Goal: Check status: Check status

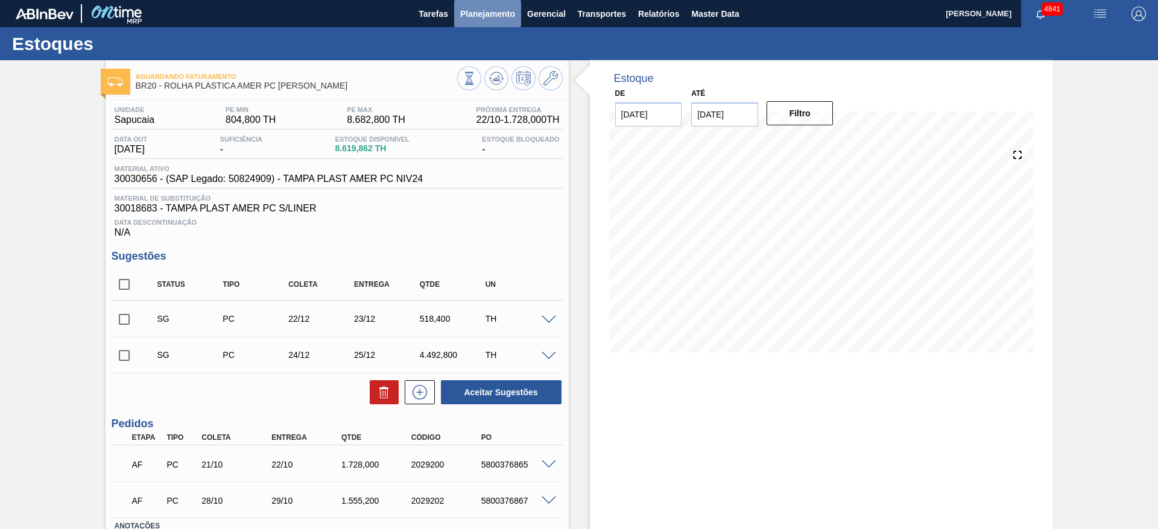
click at [463, 5] on button "Planejamento" at bounding box center [487, 13] width 67 height 27
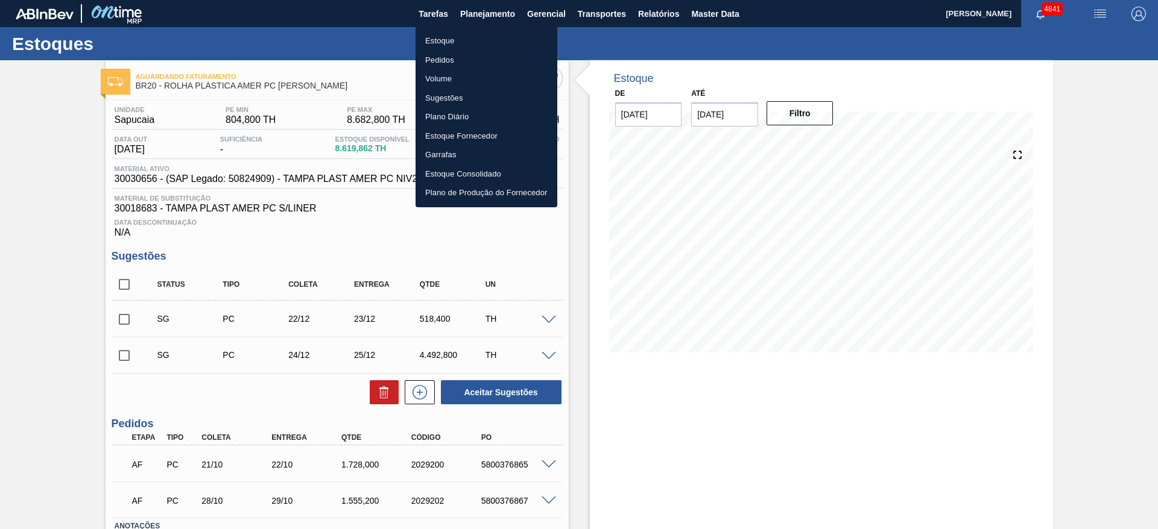
click at [590, 238] on div at bounding box center [579, 264] width 1158 height 529
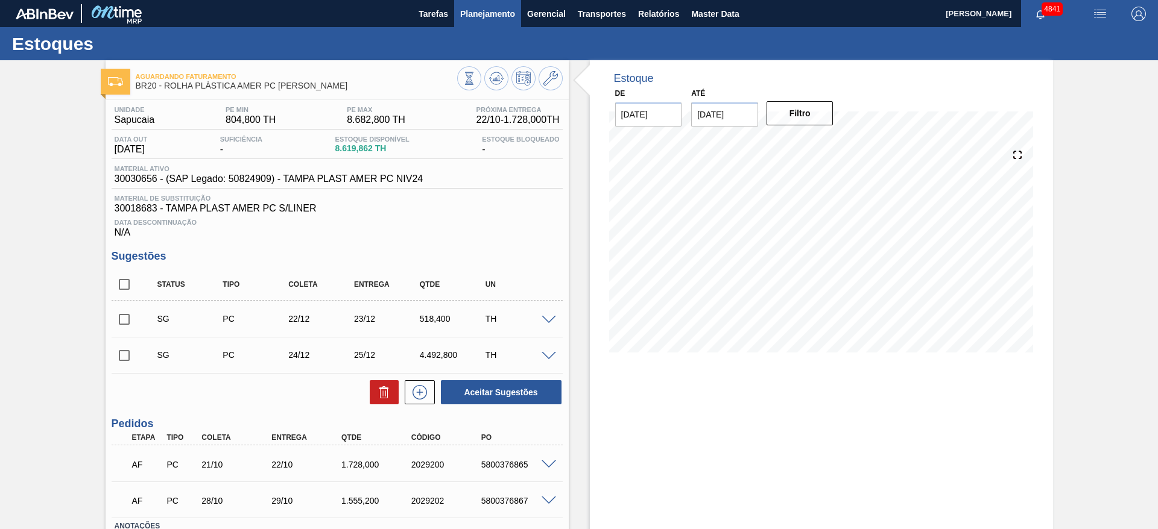
click at [474, 8] on span "Planejamento" at bounding box center [487, 14] width 55 height 14
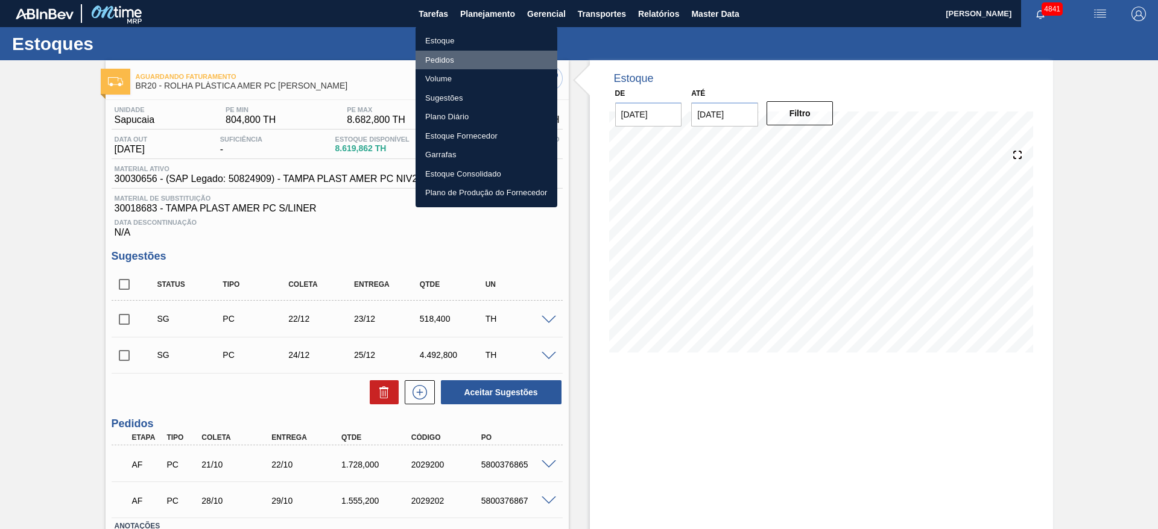
click at [448, 57] on li "Pedidos" at bounding box center [486, 60] width 142 height 19
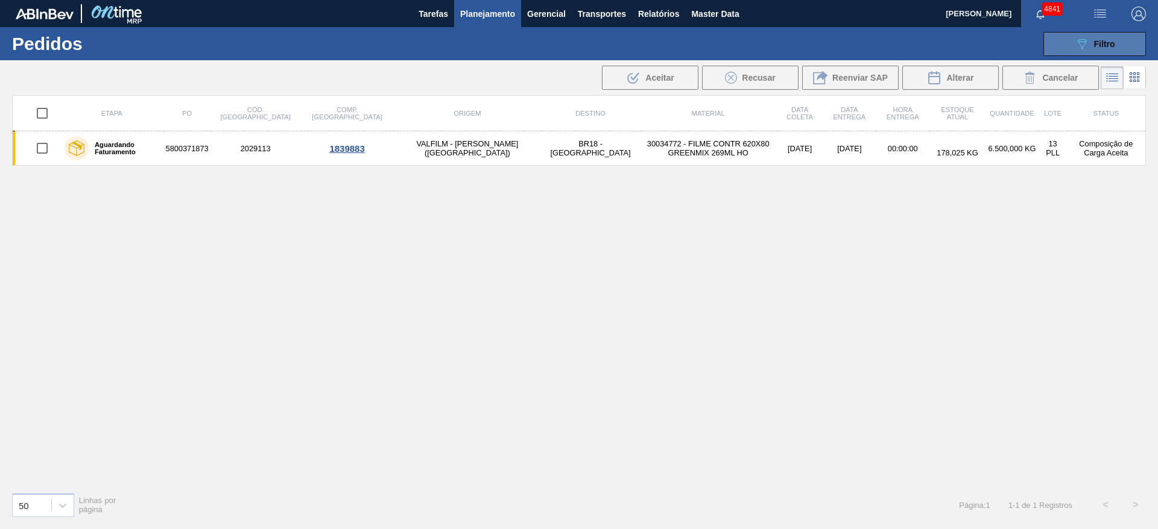
click at [1078, 43] on icon "089F7B8B-B2A5-4AFE-B5C0-19BA573D28AC" at bounding box center [1082, 44] width 14 height 14
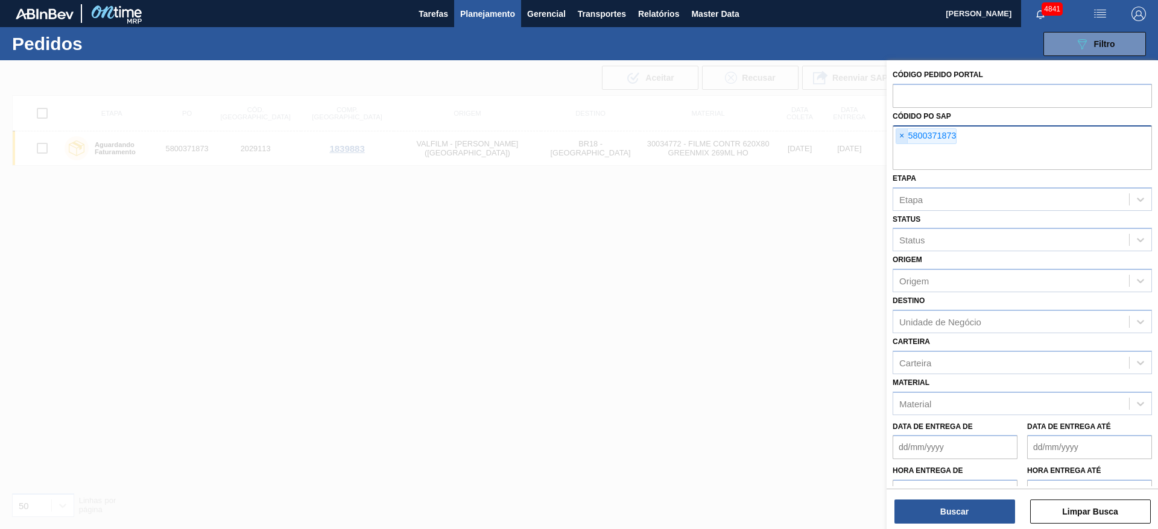
click at [903, 136] on span "×" at bounding box center [901, 136] width 11 height 14
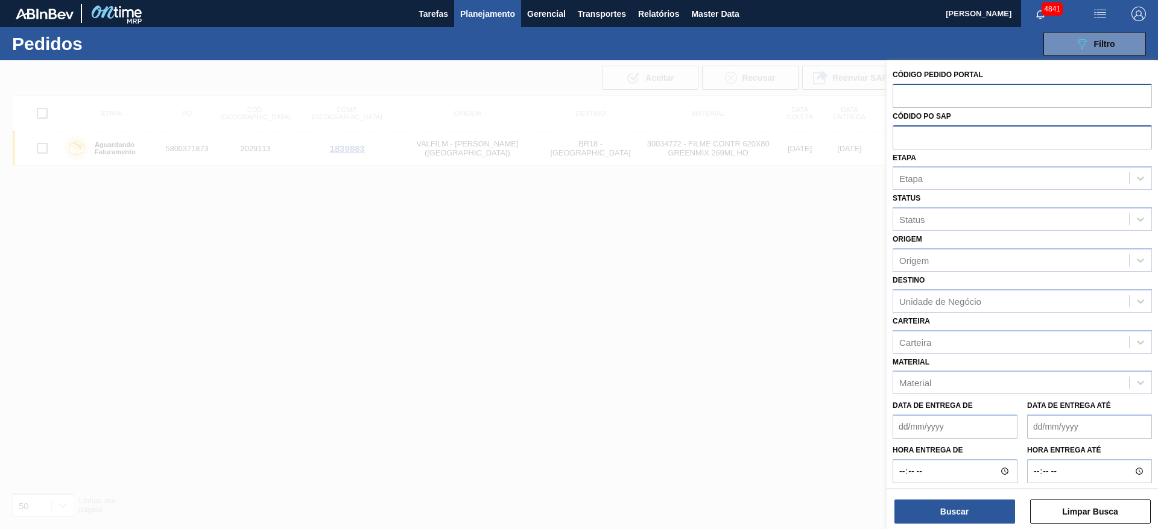
click at [919, 89] on input "text" at bounding box center [1021, 95] width 259 height 23
paste input "text"
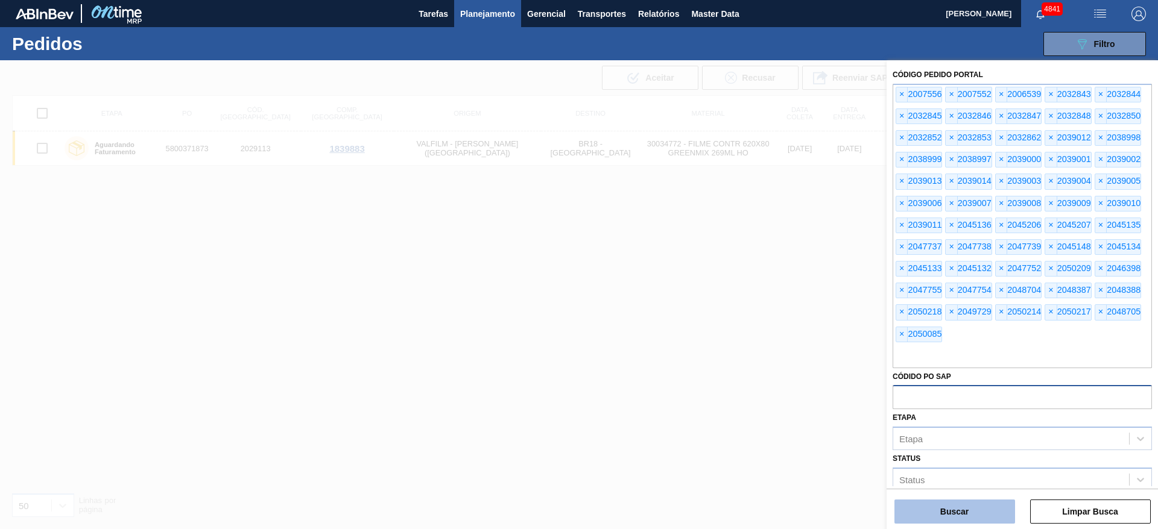
click at [965, 517] on button "Buscar" at bounding box center [954, 512] width 121 height 24
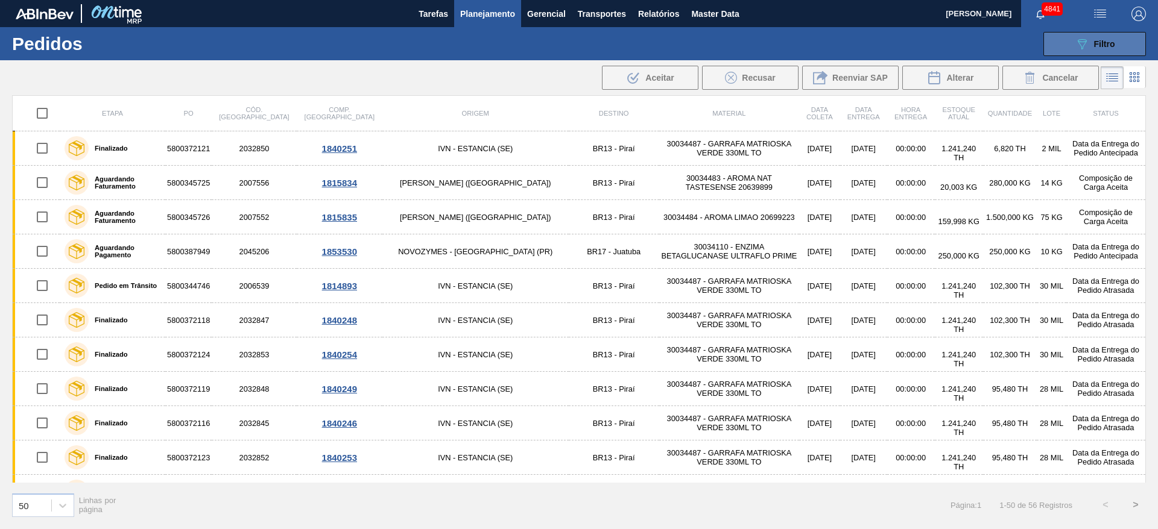
click at [1058, 43] on button "089F7B8B-B2A5-4AFE-B5C0-19BA573D28AC Filtro" at bounding box center [1094, 44] width 103 height 24
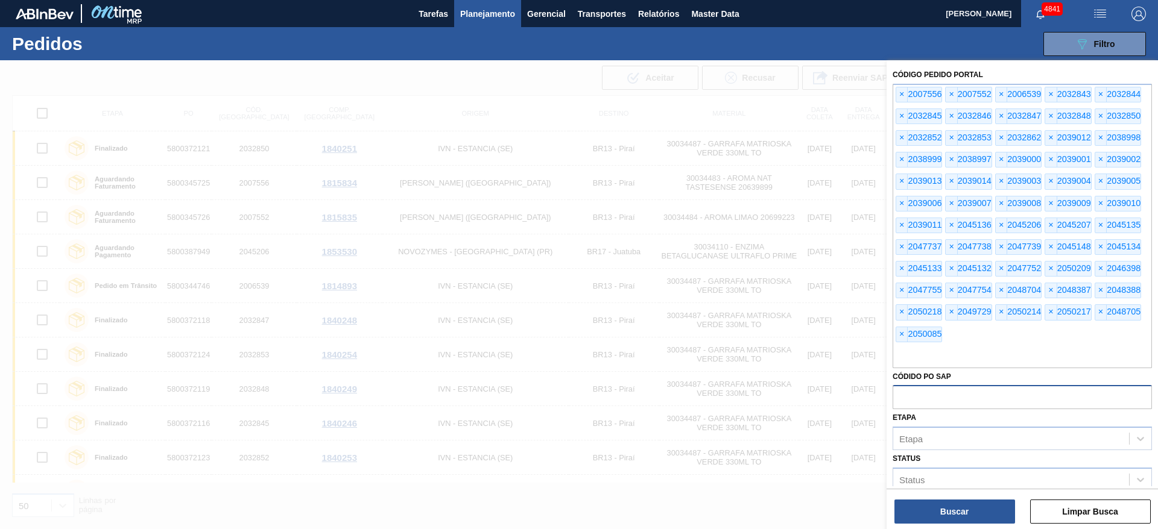
scroll to position [90, 0]
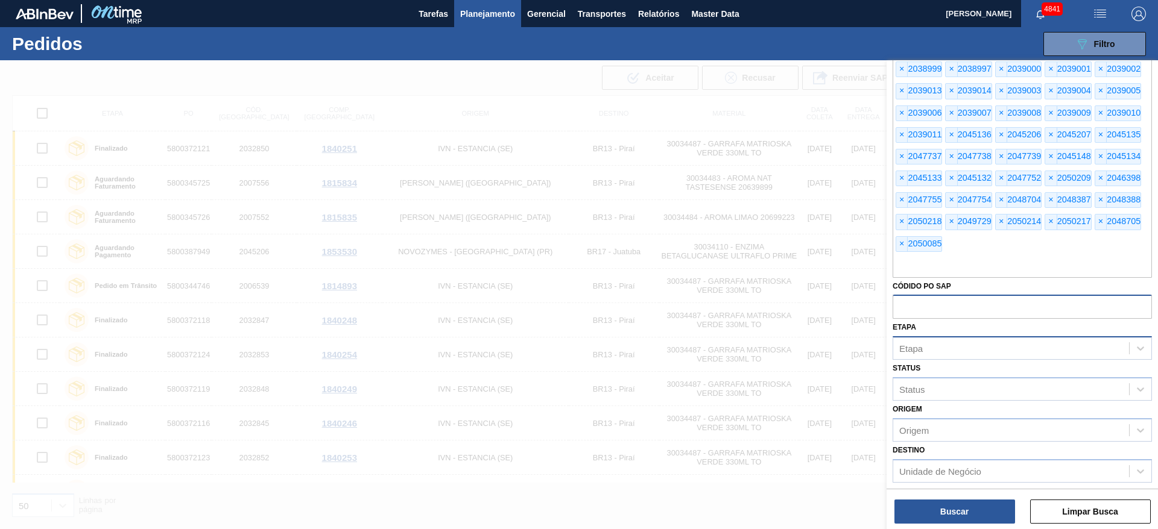
click at [955, 354] on div "Etapa" at bounding box center [1011, 348] width 236 height 17
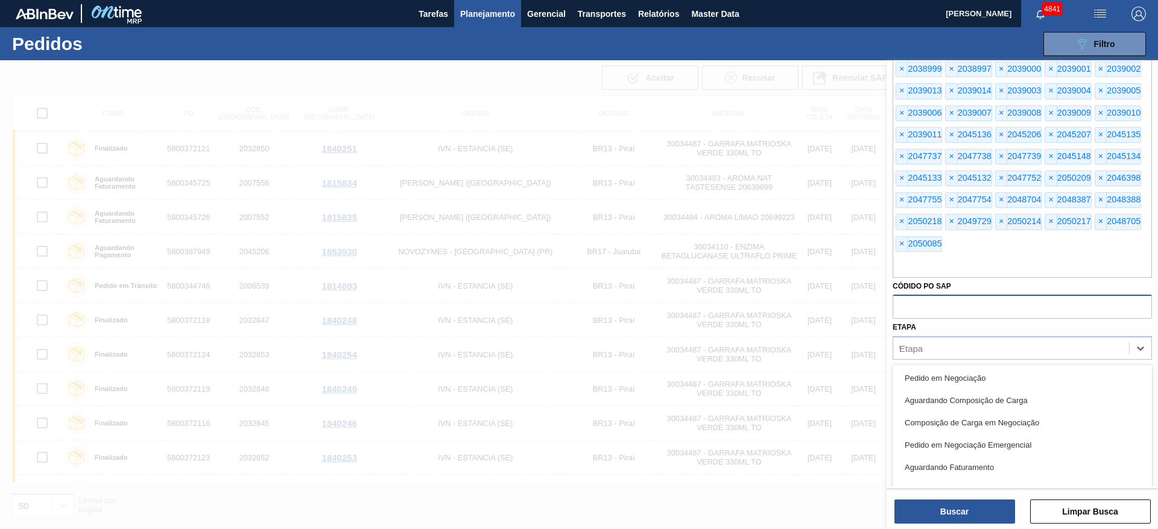
type input "fi"
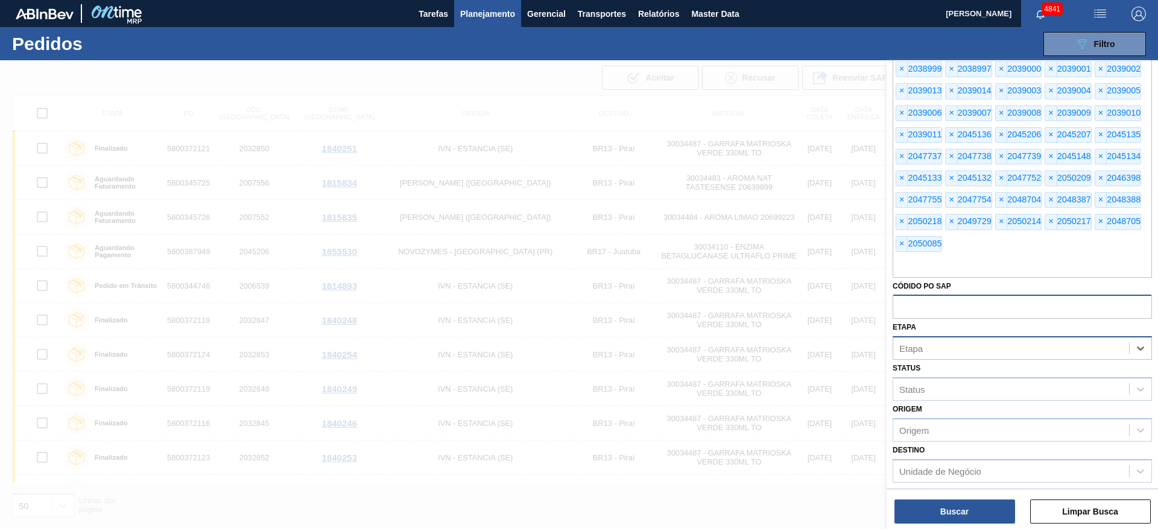
click at [927, 351] on div "Etapa" at bounding box center [1011, 348] width 236 height 17
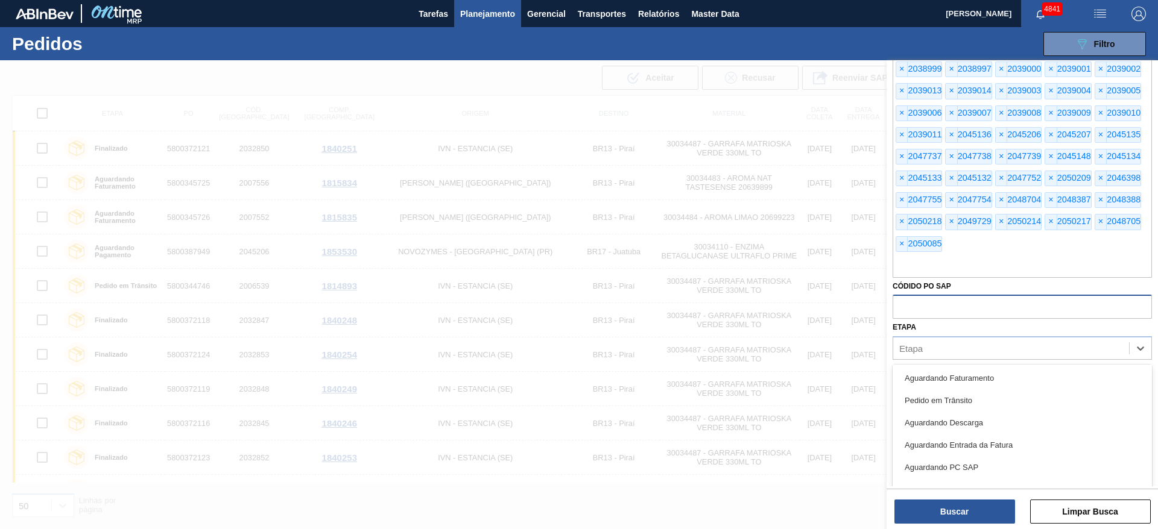
scroll to position [0, 0]
type input "f"
click at [707, 355] on div at bounding box center [579, 324] width 1158 height 529
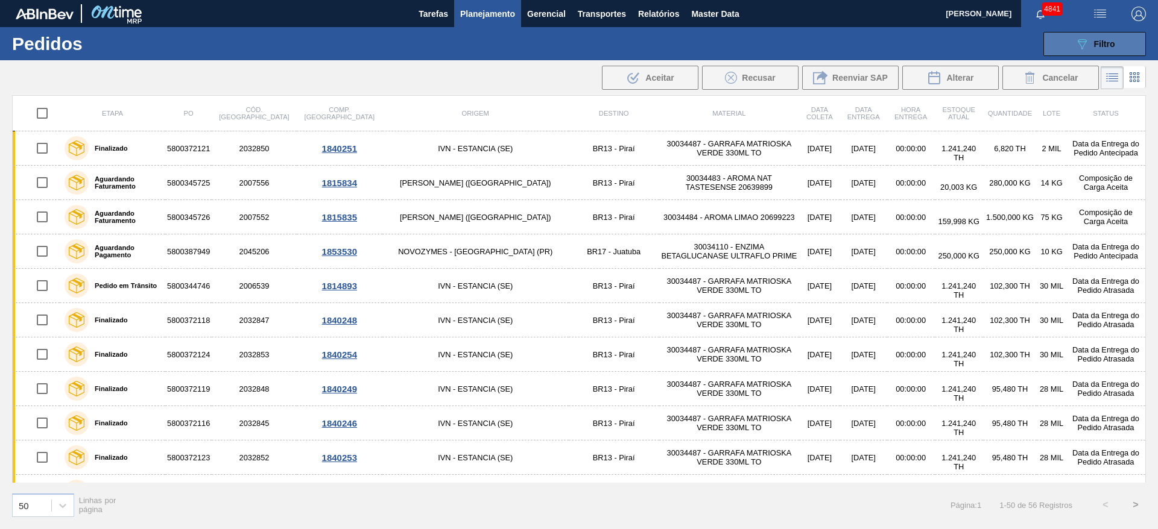
click at [1135, 41] on button "089F7B8B-B2A5-4AFE-B5C0-19BA573D28AC Filtro" at bounding box center [1094, 44] width 103 height 24
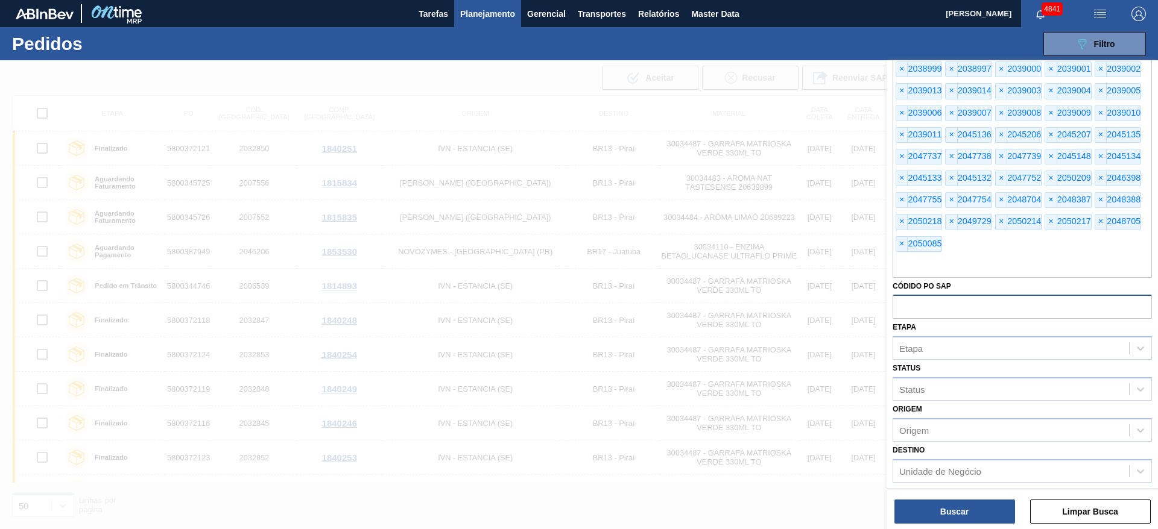
click at [1011, 261] on input "text" at bounding box center [1021, 266] width 259 height 23
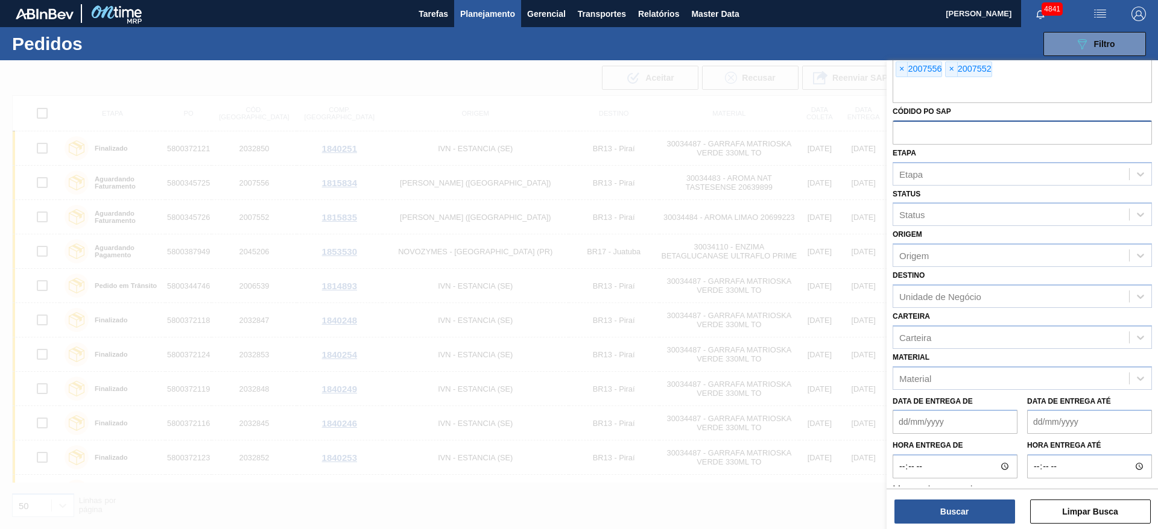
scroll to position [4, 0]
paste input "text"
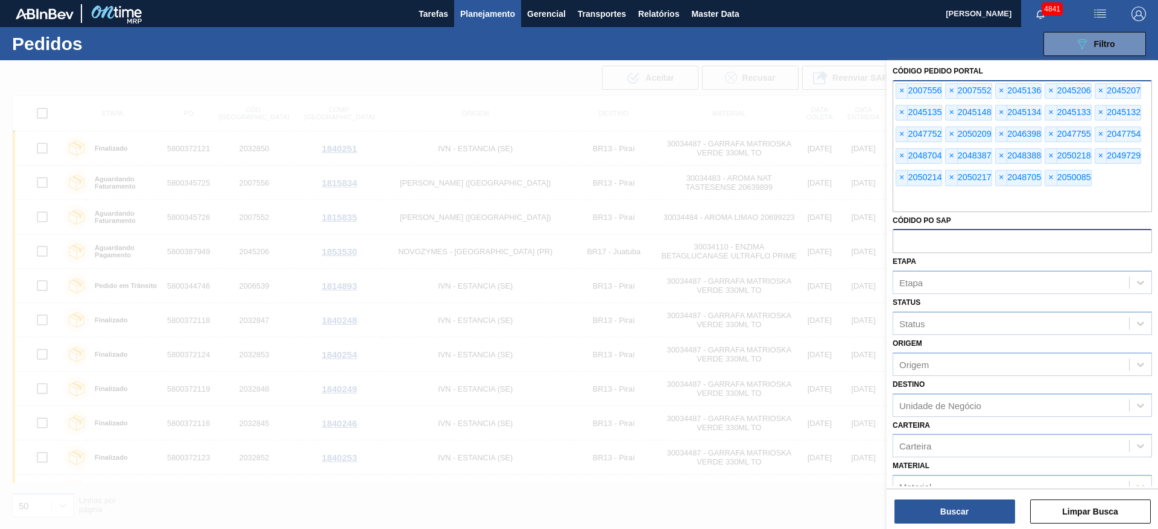
scroll to position [113, 0]
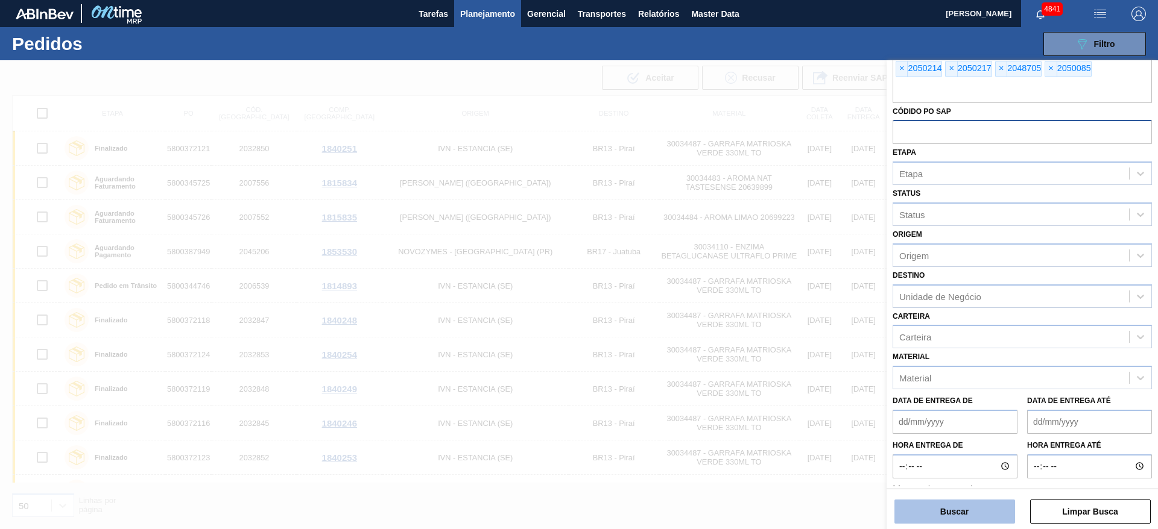
click at [958, 511] on button "Buscar" at bounding box center [954, 512] width 121 height 24
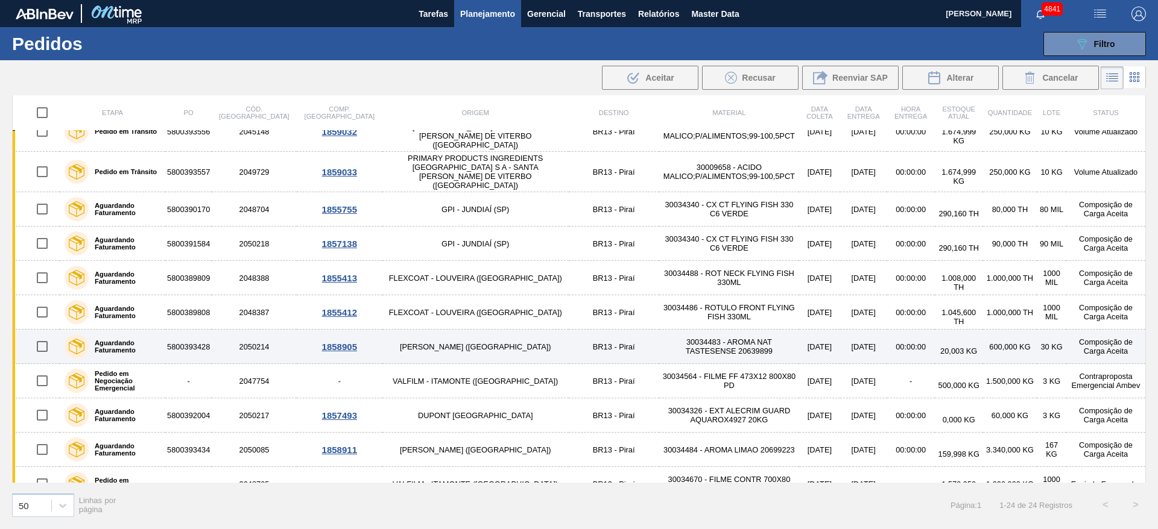
scroll to position [473, 0]
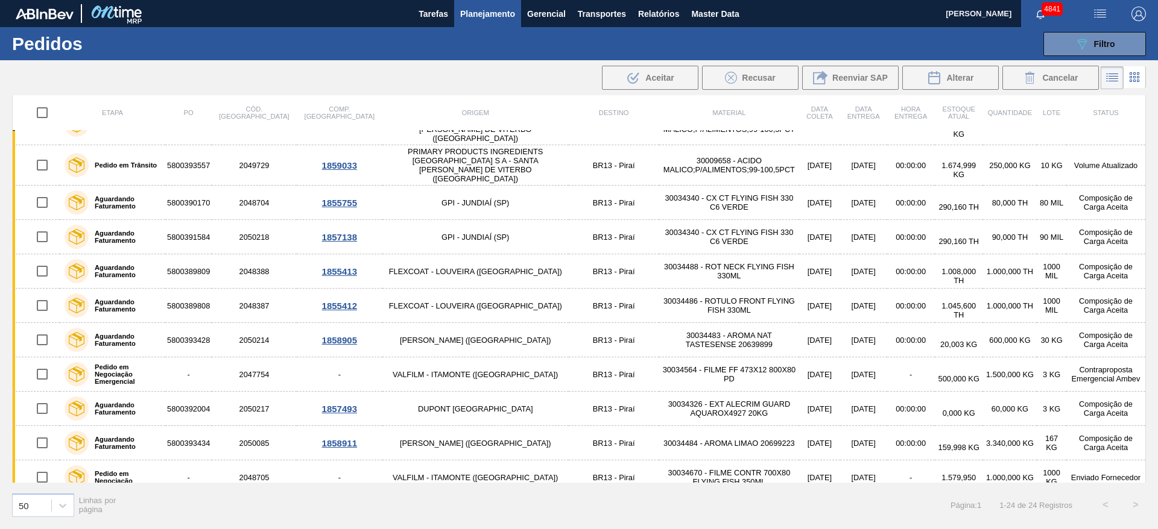
click at [478, 9] on span "Planejamento" at bounding box center [487, 14] width 55 height 14
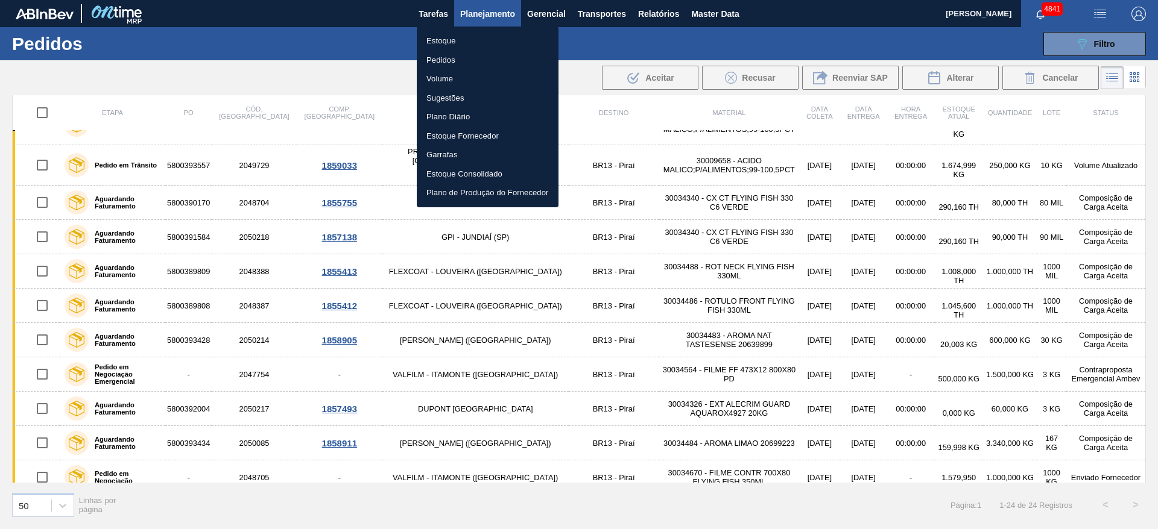
click at [235, 74] on div at bounding box center [579, 264] width 1158 height 529
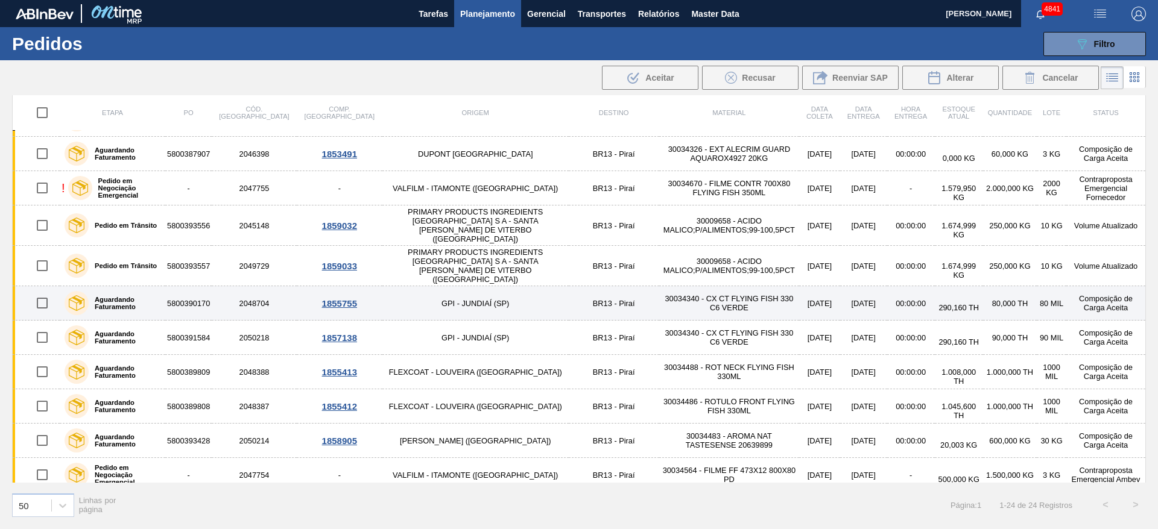
scroll to position [202, 0]
